Goal: Task Accomplishment & Management: Use online tool/utility

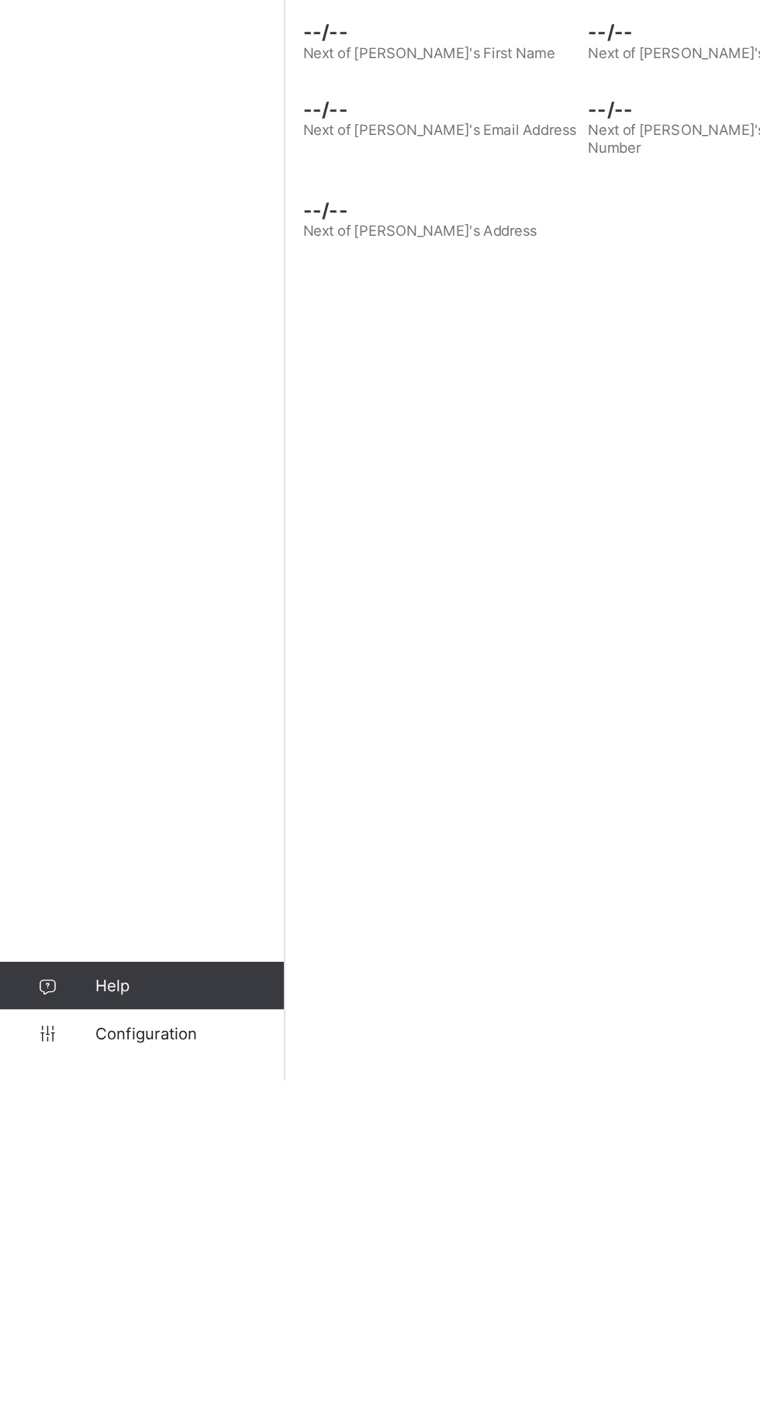
click at [122, 1389] on span "Configuration" at bounding box center [123, 1383] width 123 height 12
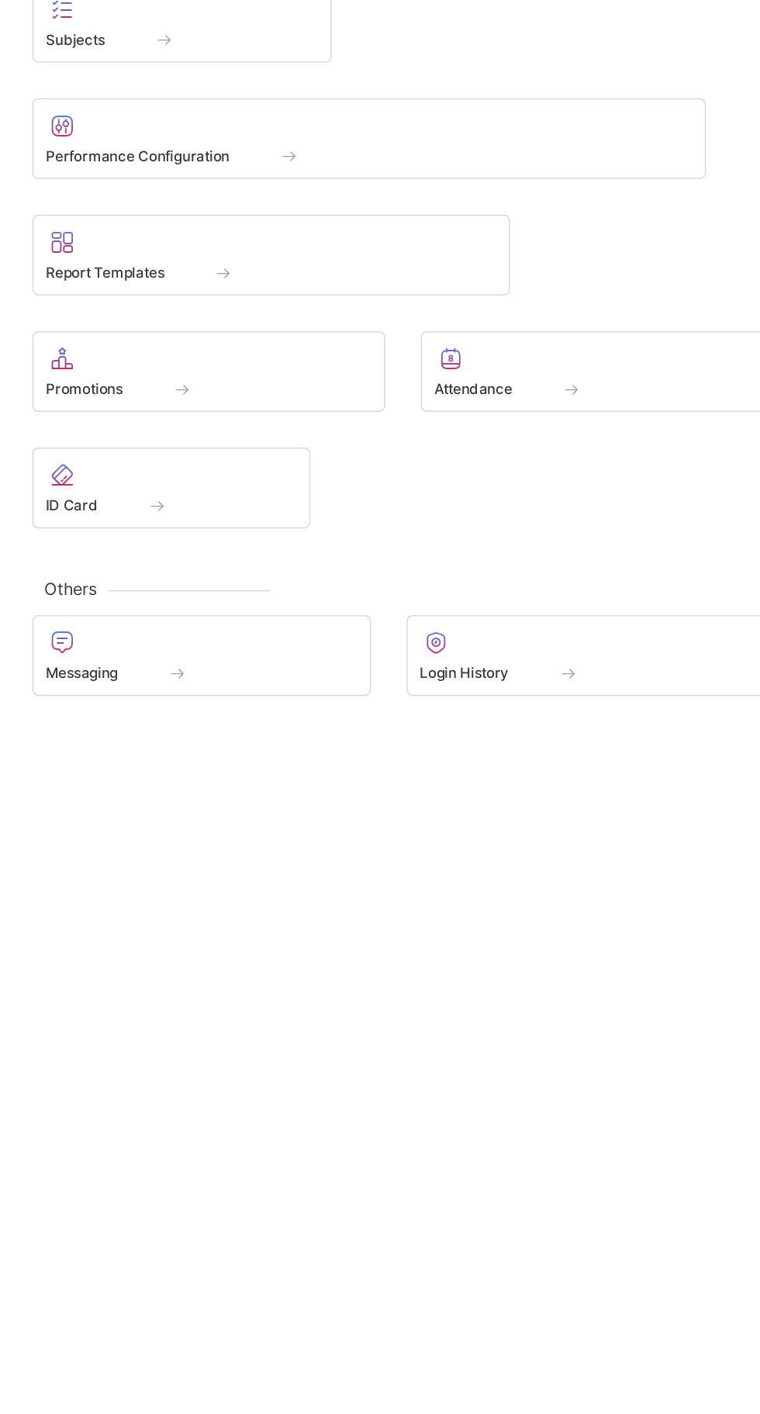
click at [351, 948] on div at bounding box center [329, 942] width 213 height 19
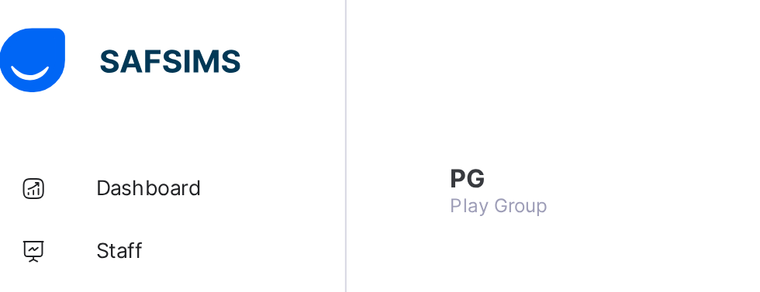
scroll to position [175, 0]
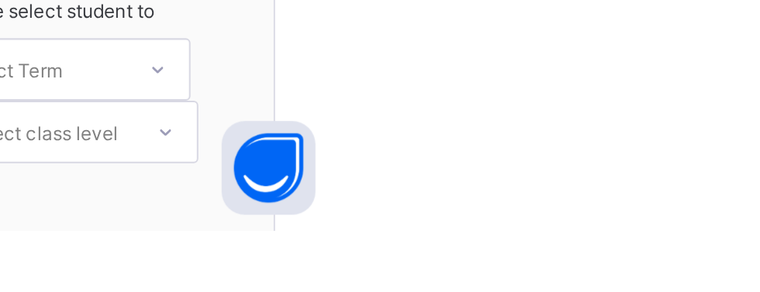
scroll to position [40, 0]
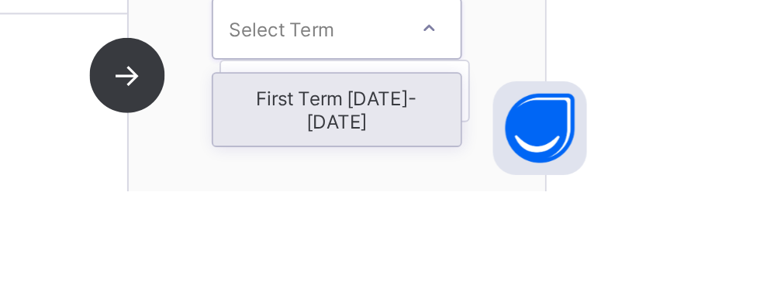
click at [648, 251] on div "First Term [DATE]-[DATE]" at bounding box center [628, 252] width 123 height 36
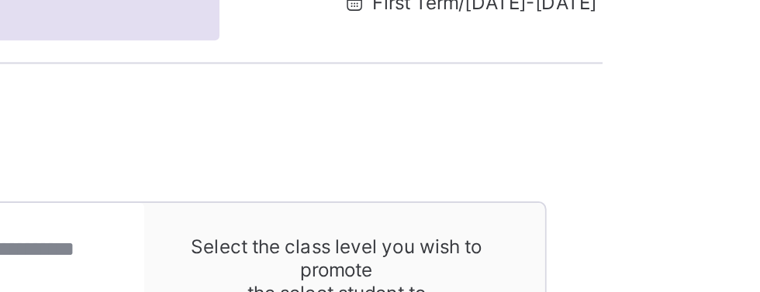
scroll to position [73, 0]
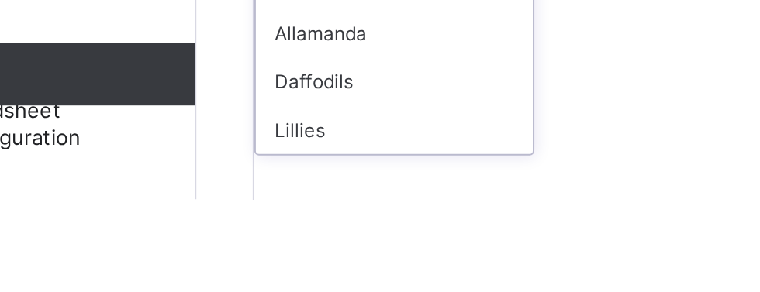
click at [284, 270] on div "Lillies" at bounding box center [284, 258] width 137 height 24
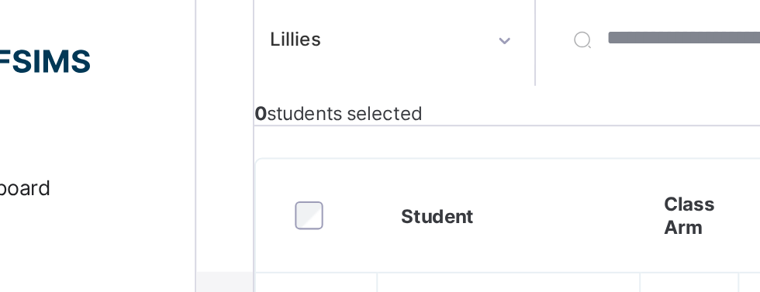
scroll to position [251, 0]
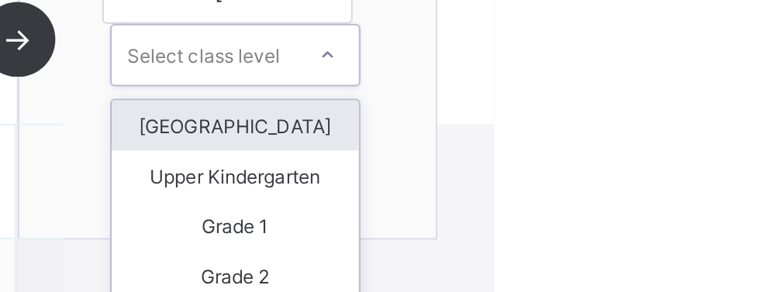
click at [674, 140] on div "[GEOGRAPHIC_DATA]" at bounding box center [632, 138] width 123 height 25
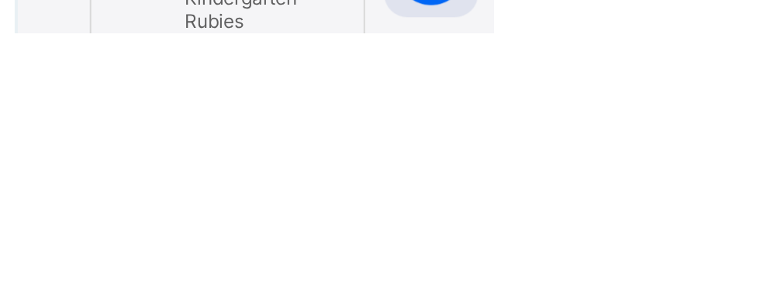
scroll to position [261, 0]
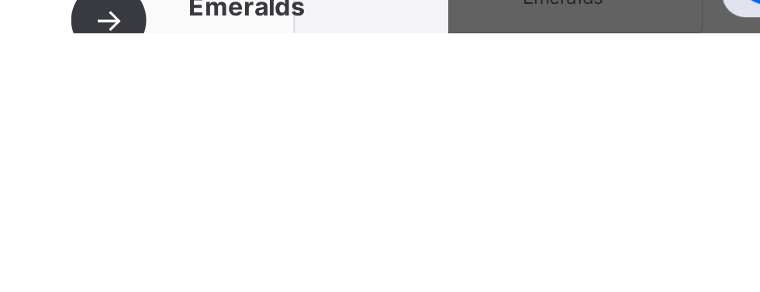
scroll to position [141, 0]
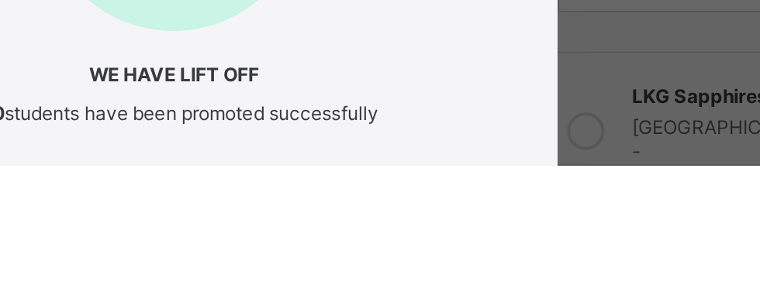
scroll to position [151, 0]
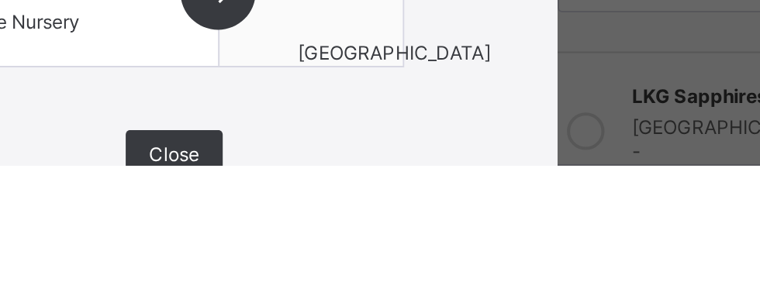
click at [404, 292] on div "Close" at bounding box center [380, 287] width 48 height 25
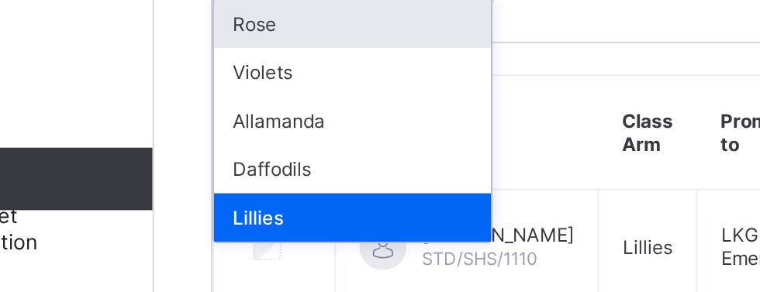
click at [299, 213] on div "Allamanda" at bounding box center [284, 201] width 137 height 24
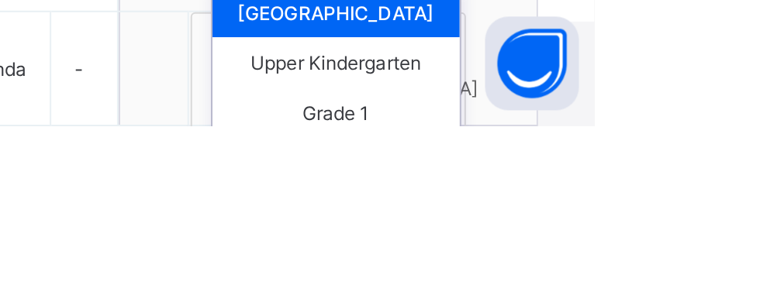
scroll to position [149, 0]
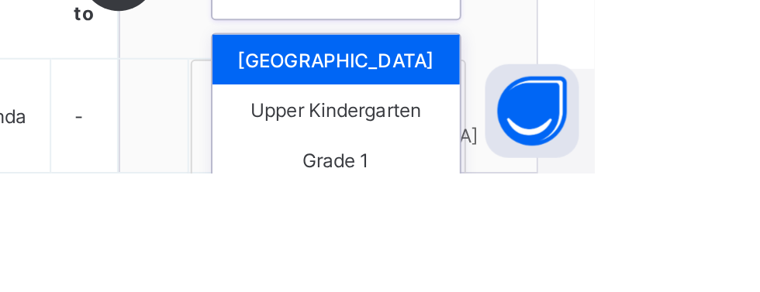
click at [670, 237] on div "[GEOGRAPHIC_DATA]" at bounding box center [632, 235] width 123 height 25
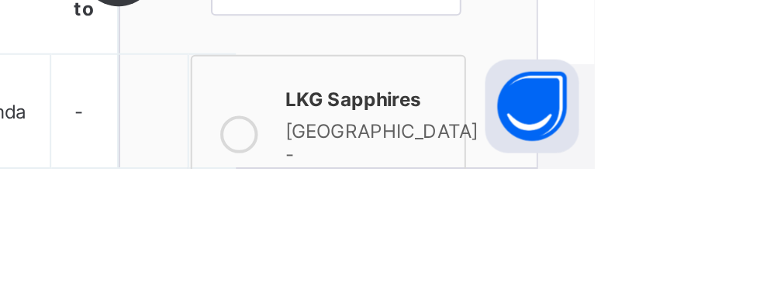
click at [625, 288] on div "[GEOGRAPHIC_DATA] - [GEOGRAPHIC_DATA]" at bounding box center [654, 283] width 95 height 39
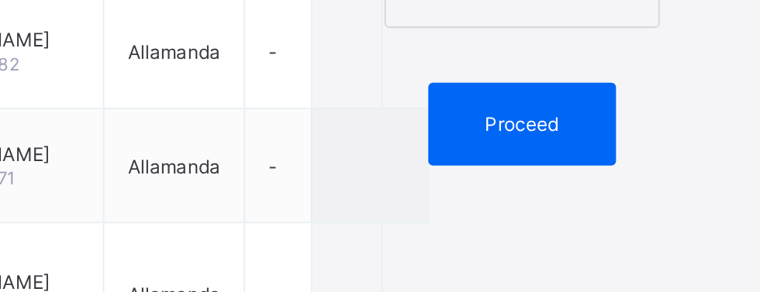
scroll to position [737, 0]
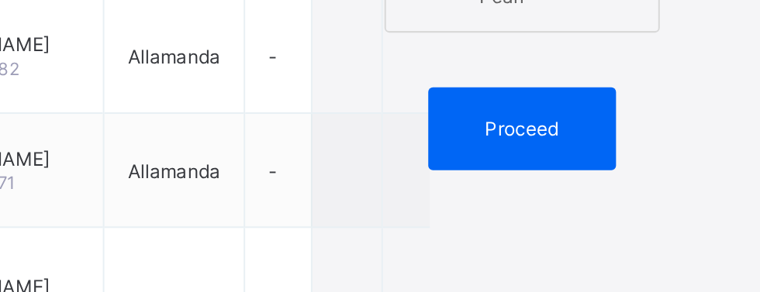
click at [628, 58] on span "Proceed" at bounding box center [628, 64] width 36 height 12
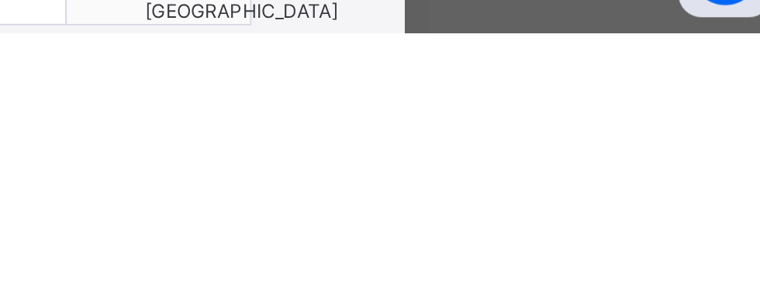
scroll to position [798, 0]
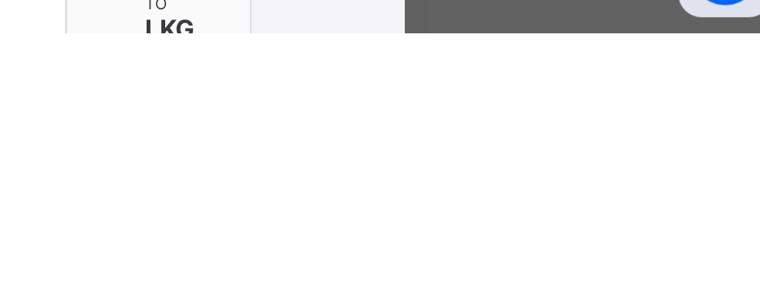
scroll to position [141, 0]
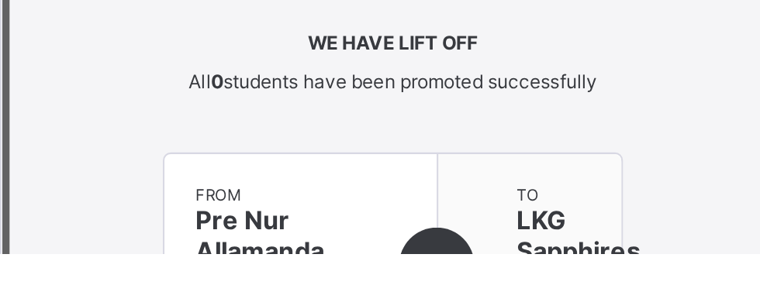
scroll to position [76, 0]
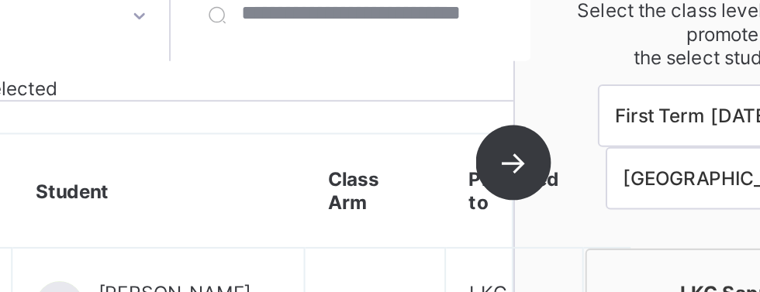
scroll to position [266, 0]
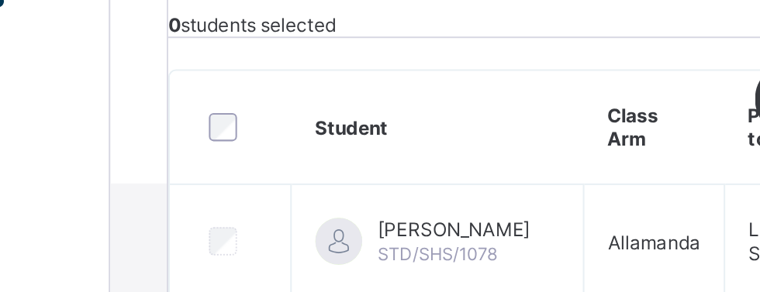
click at [247, 148] on div at bounding box center [246, 152] width 36 height 33
click at [243, 147] on div at bounding box center [246, 152] width 36 height 33
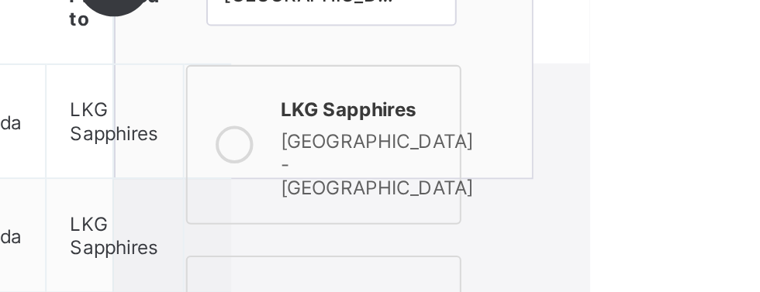
click at [629, 161] on div "[GEOGRAPHIC_DATA] - [GEOGRAPHIC_DATA]" at bounding box center [654, 171] width 95 height 39
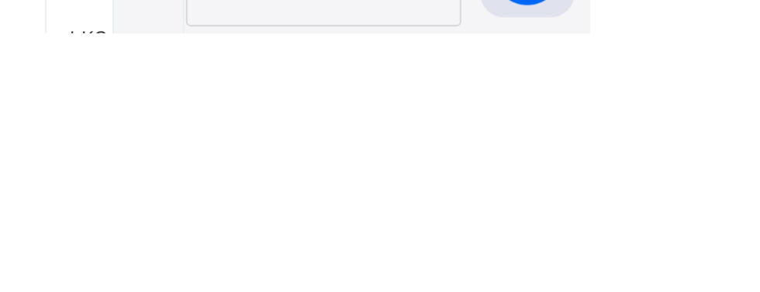
scroll to position [465, 0]
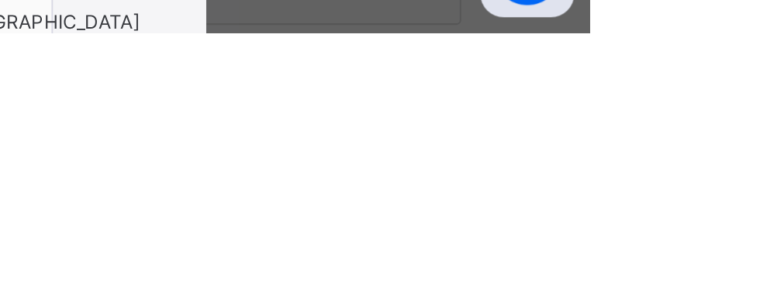
scroll to position [141, 0]
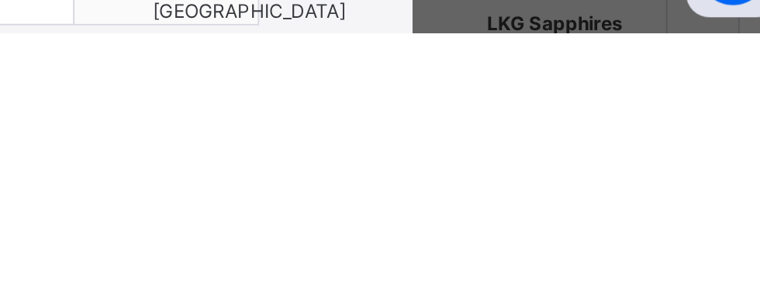
scroll to position [56, 0]
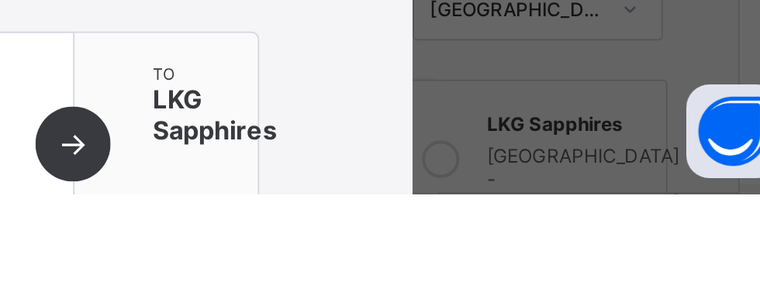
scroll to position [216, 0]
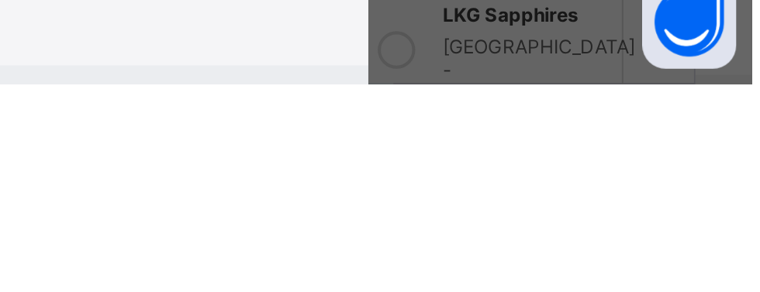
scroll to position [141, 0]
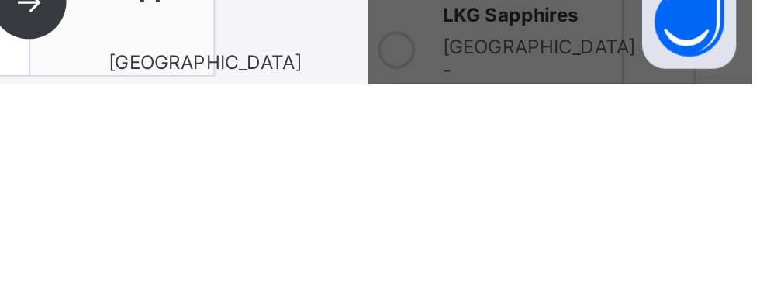
click at [570, 323] on div "× Promotions!!!! You are about to promote 22 of 64 students, are you sure you w…" at bounding box center [380, 156] width 380 height 517
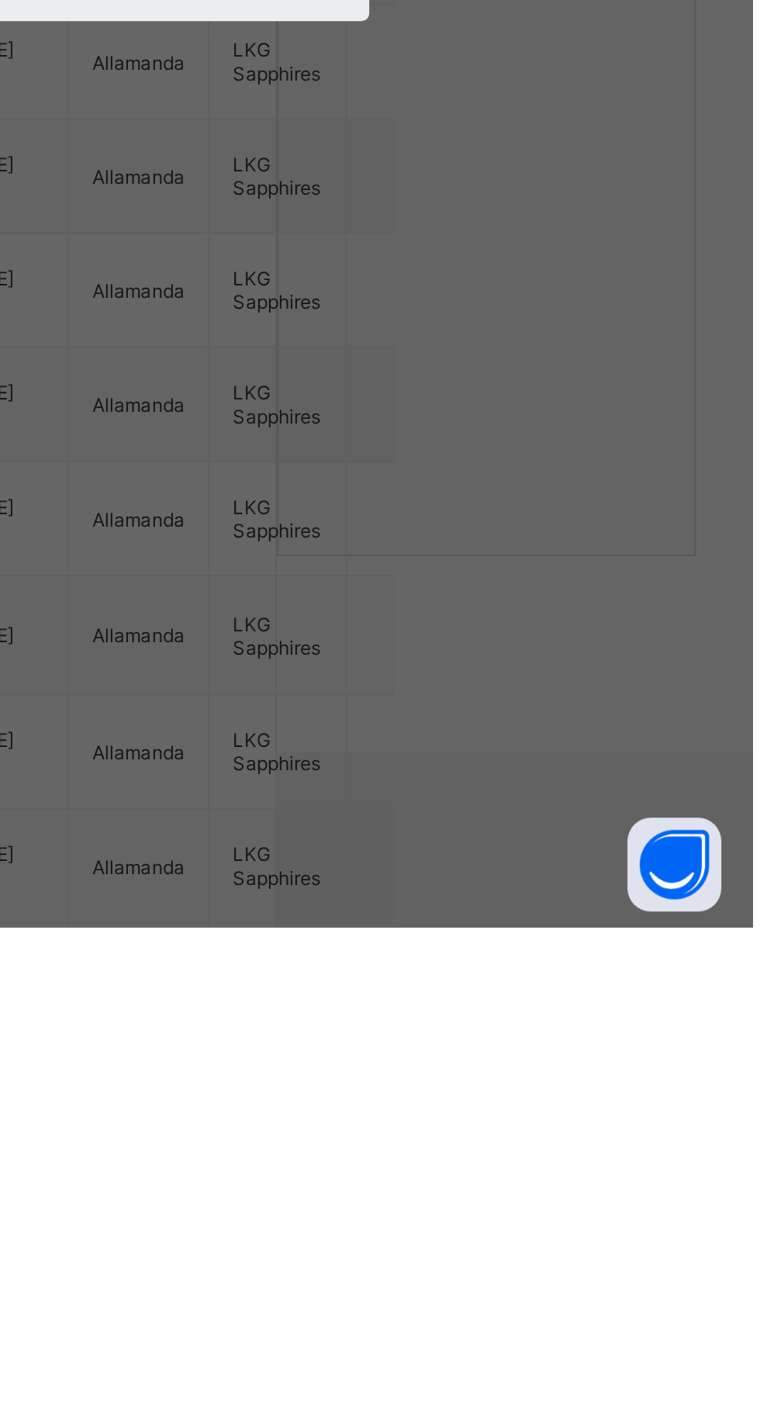
scroll to position [0, 0]
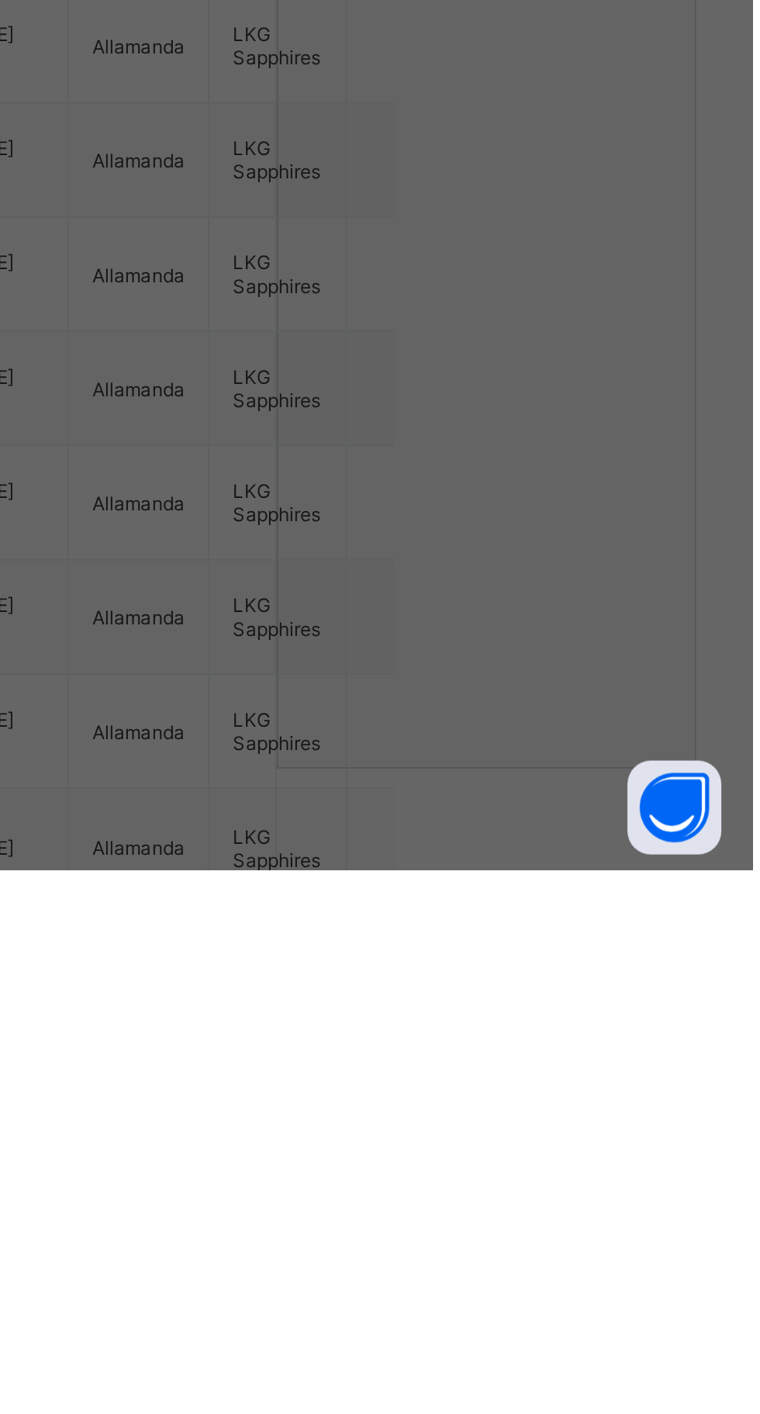
click at [634, 1245] on div "× Promotions!!!! You are about to promote 22 of 64 students, are you sure you w…" at bounding box center [380, 707] width 760 height 1414
click at [547, 949] on div "Promote" at bounding box center [517, 936] width 60 height 25
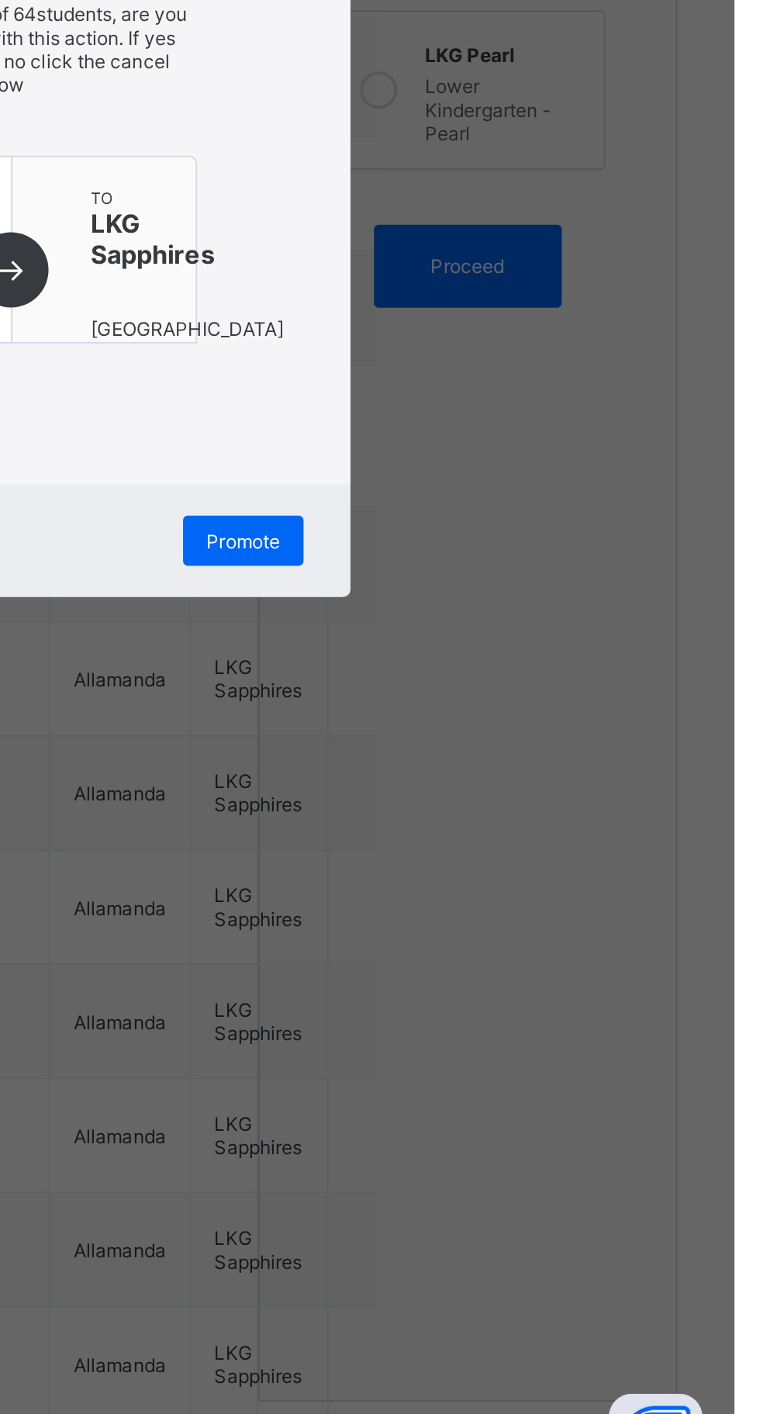
click at [403, 838] on div "from Pre [PERSON_NAME] Pre Nursery" at bounding box center [335, 793] width 136 height 92
click at [547, 949] on div "Promote" at bounding box center [517, 936] width 60 height 25
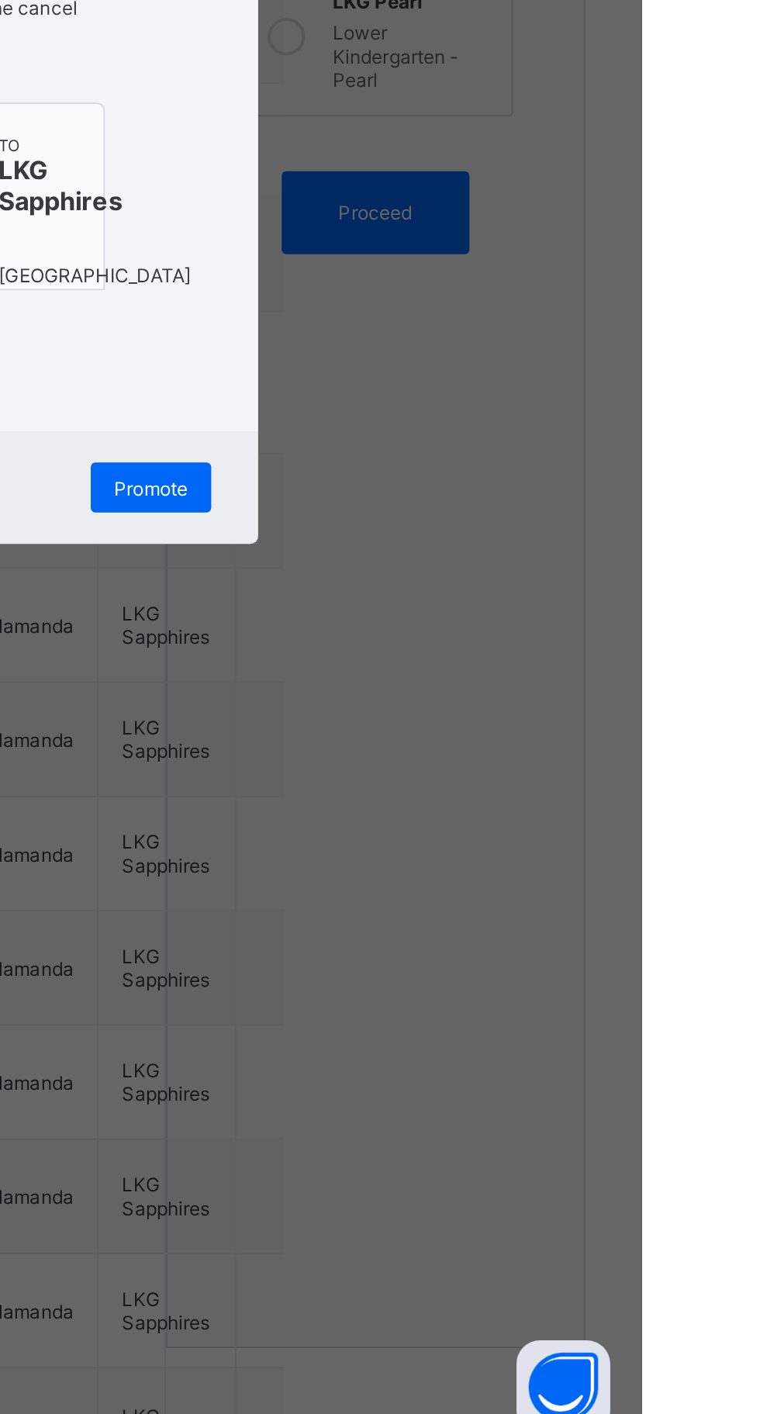
click at [570, 966] on div "× Promotions!!!! You are about to promote 22 of 64 students, are you sure you w…" at bounding box center [380, 707] width 380 height 517
click at [547, 949] on div "Promote" at bounding box center [517, 936] width 60 height 25
click at [535, 943] on span "Promote" at bounding box center [517, 937] width 36 height 12
